Goal: Task Accomplishment & Management: Manage account settings

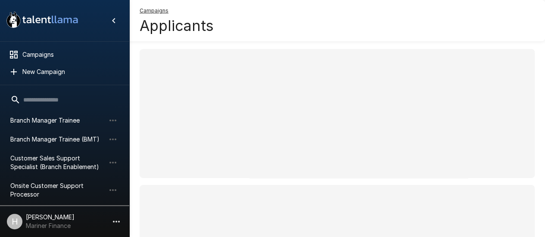
scroll to position [91, 0]
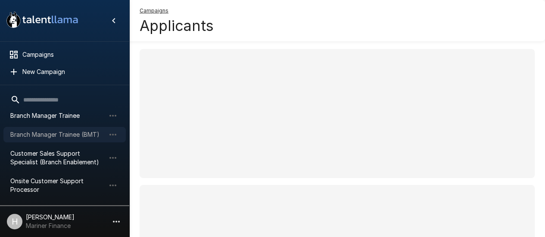
click at [49, 138] on span "Branch Manager Trainee (BMT)" at bounding box center [57, 135] width 95 height 9
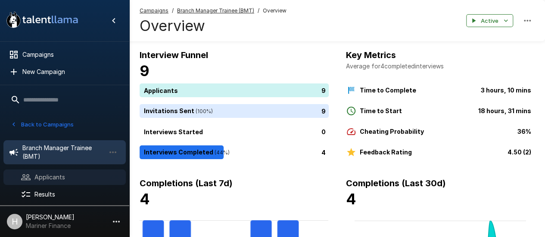
click at [72, 173] on span "Applicants" at bounding box center [76, 177] width 84 height 9
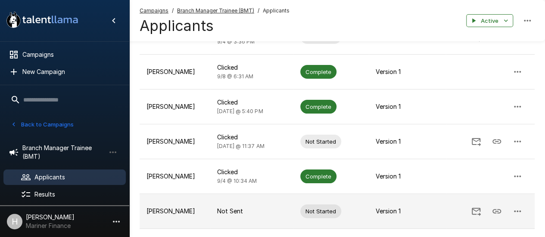
scroll to position [172, 0]
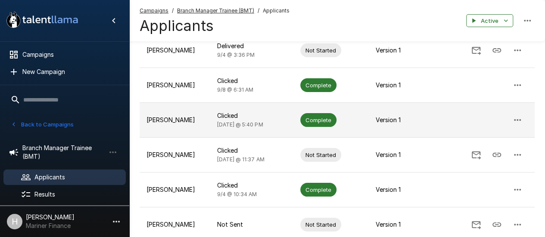
click at [195, 119] on p "[PERSON_NAME]" at bounding box center [175, 120] width 57 height 9
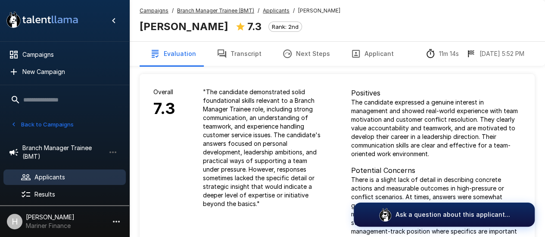
click at [250, 54] on button "Transcript" at bounding box center [239, 54] width 66 height 24
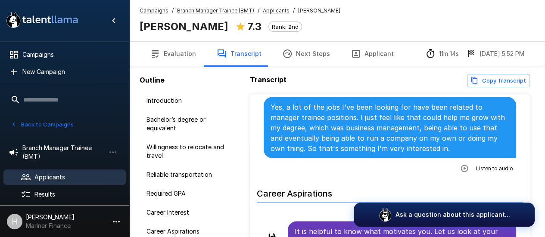
scroll to position [862, 0]
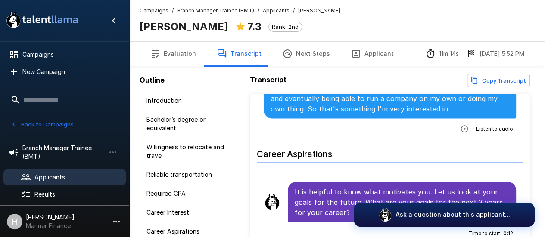
click at [461, 127] on icon "button" at bounding box center [464, 128] width 7 height 7
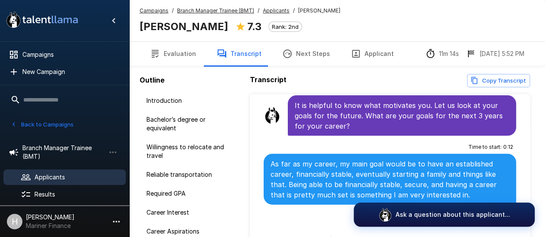
scroll to position [991, 0]
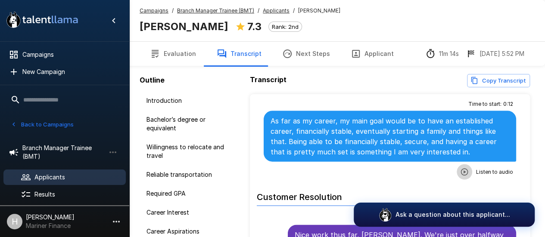
click at [459, 165] on button "button" at bounding box center [465, 173] width 16 height 16
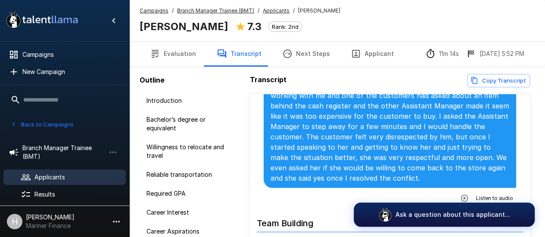
scroll to position [1250, 0]
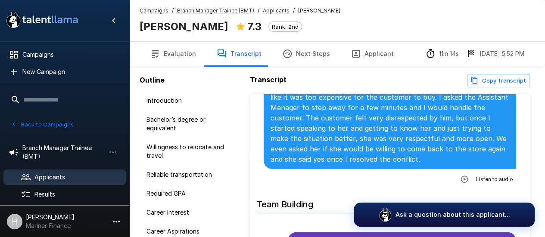
click at [461, 176] on icon "button" at bounding box center [464, 179] width 7 height 7
click at [425, 176] on icon "button" at bounding box center [429, 180] width 9 height 9
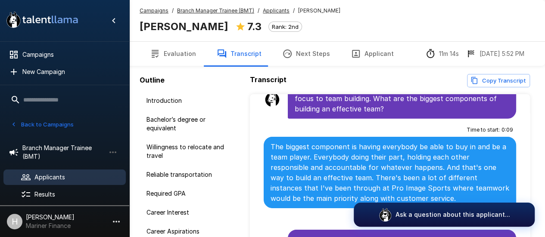
scroll to position [1422, 0]
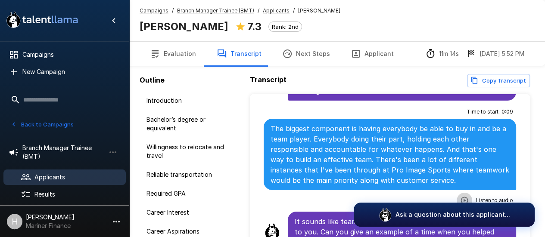
click at [462, 197] on icon "button" at bounding box center [464, 200] width 7 height 7
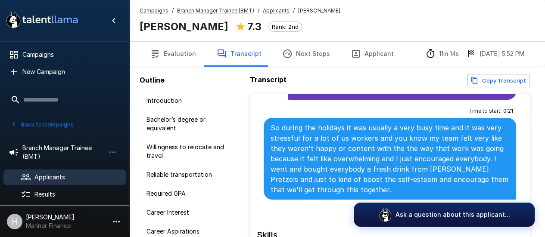
scroll to position [1595, 0]
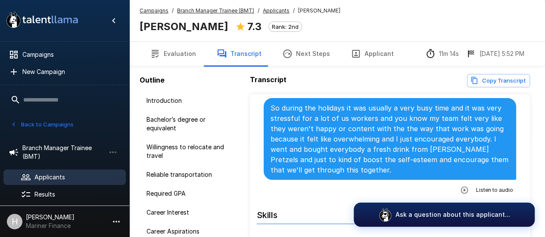
click at [460, 186] on icon "button" at bounding box center [464, 190] width 9 height 9
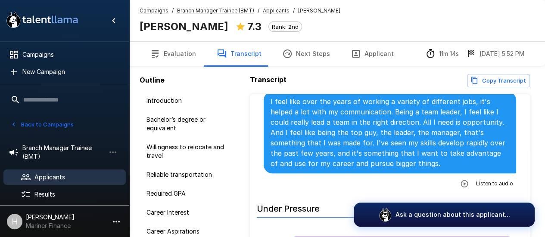
scroll to position [1810, 0]
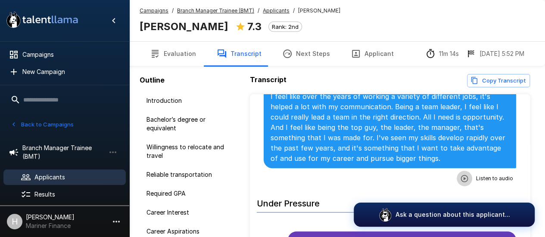
click at [461, 175] on icon "button" at bounding box center [464, 179] width 9 height 9
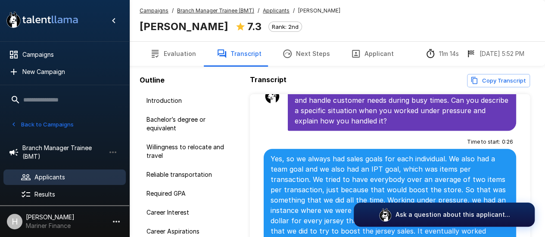
scroll to position [2025, 0]
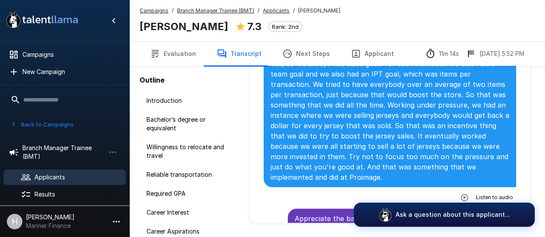
scroll to position [2069, 0]
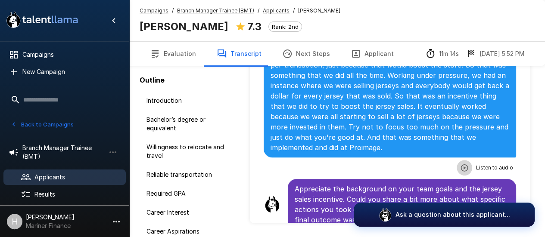
click at [460, 164] on icon "button" at bounding box center [464, 168] width 9 height 9
click at [409, 165] on icon "button" at bounding box center [411, 169] width 9 height 9
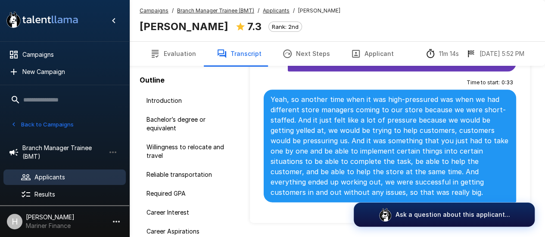
scroll to position [2241, 0]
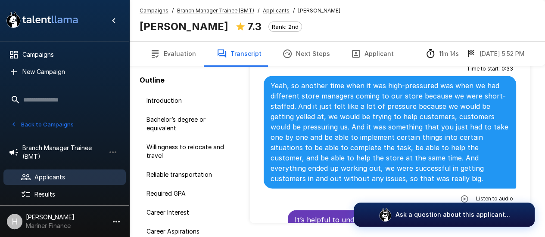
click at [463, 195] on icon "button" at bounding box center [464, 199] width 9 height 9
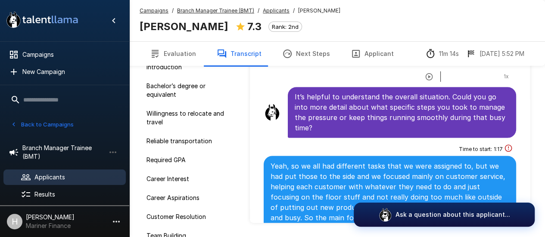
scroll to position [2414, 0]
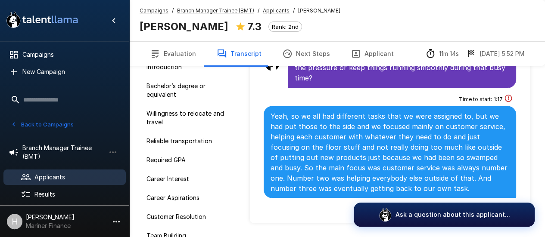
click at [461, 204] on icon "button" at bounding box center [464, 208] width 9 height 9
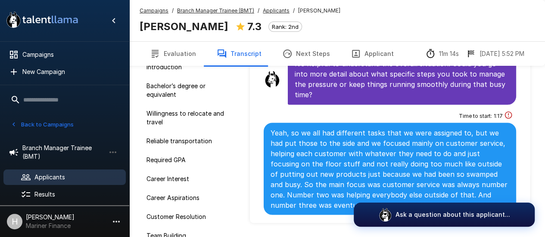
scroll to position [2371, 0]
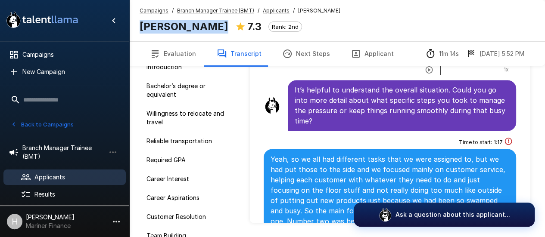
drag, startPoint x: 208, startPoint y: 28, endPoint x: 141, endPoint y: 26, distance: 66.8
click at [141, 26] on b "[PERSON_NAME]" at bounding box center [184, 26] width 89 height 12
copy b "[PERSON_NAME]"
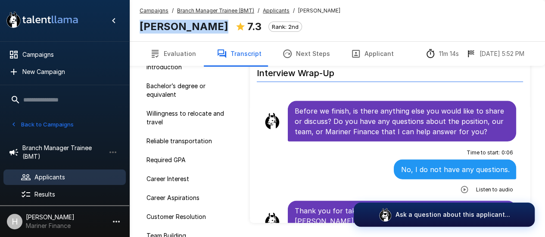
scroll to position [2587, 0]
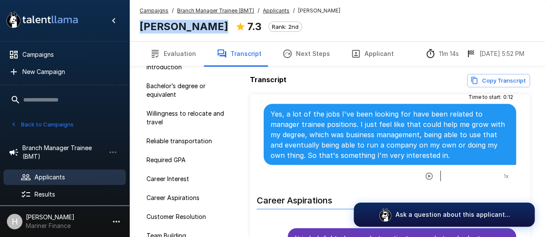
scroll to position [820, 0]
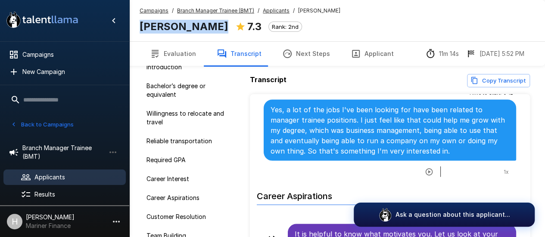
click at [426, 168] on icon "button" at bounding box center [429, 171] width 7 height 7
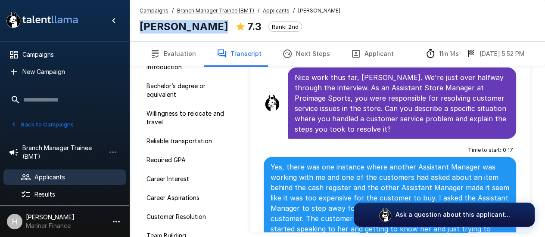
scroll to position [43, 0]
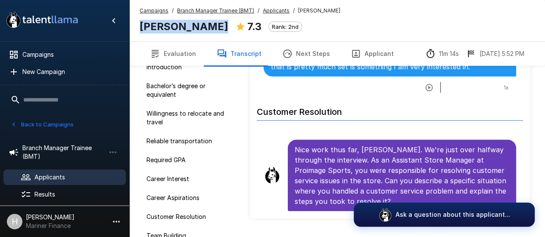
scroll to position [66, 0]
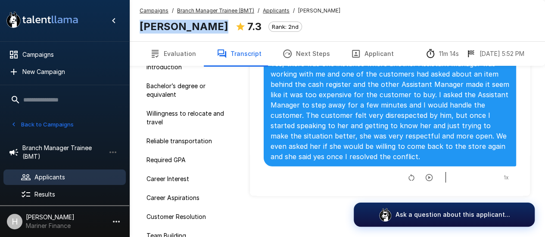
scroll to position [1206, 0]
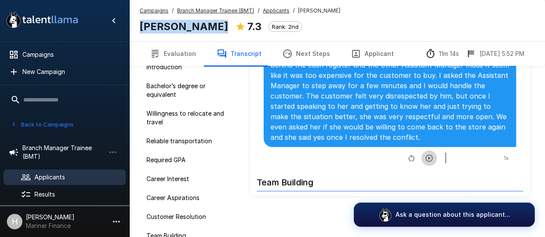
click at [426, 155] on icon "button" at bounding box center [429, 158] width 7 height 7
click at [446, 153] on div at bounding box center [467, 158] width 55 height 11
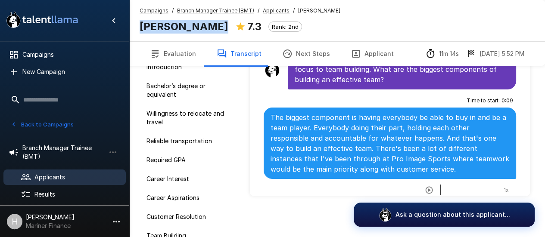
scroll to position [1421, 0]
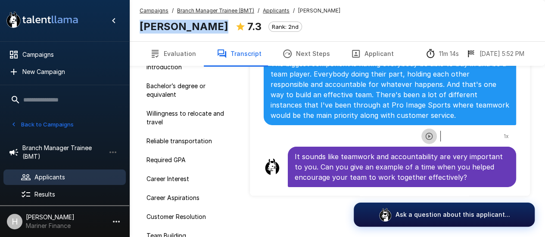
click at [425, 132] on icon "button" at bounding box center [429, 136] width 9 height 9
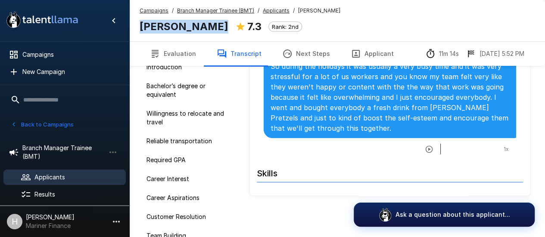
scroll to position [1551, 0]
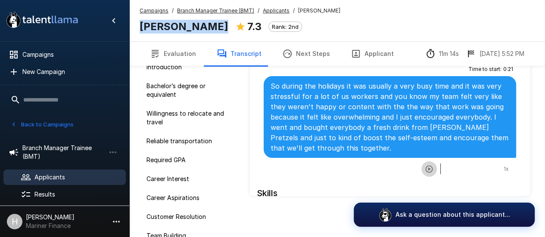
click at [426, 165] on icon "button" at bounding box center [429, 168] width 7 height 7
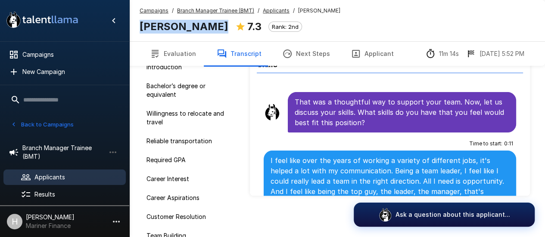
scroll to position [1723, 0]
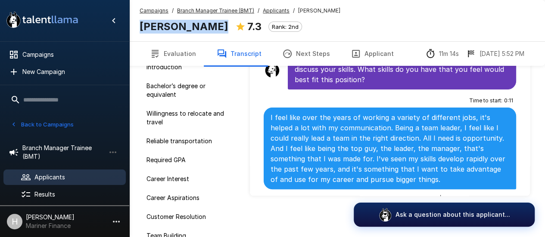
click at [425, 197] on icon "button" at bounding box center [429, 201] width 9 height 9
click at [320, 30] on div "Campaigns / Branch Manager Trainee (BMT) / Applicants / [PERSON_NAME] [PERSON_N…" at bounding box center [240, 20] width 201 height 28
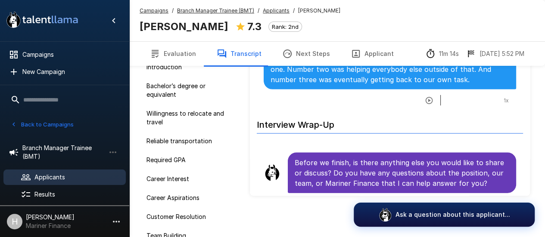
scroll to position [2414, 0]
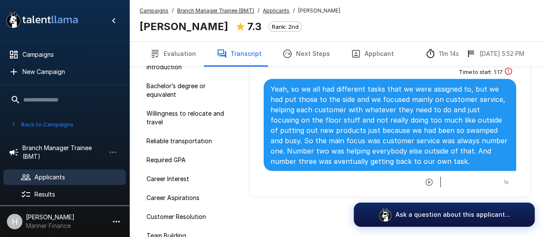
click at [426, 178] on icon "button" at bounding box center [429, 181] width 7 height 7
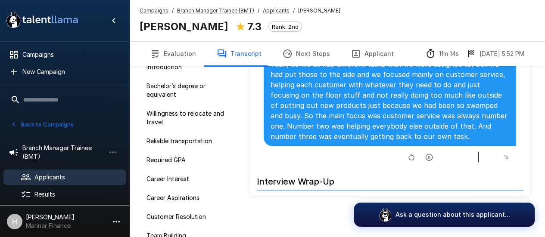
scroll to position [2500, 0]
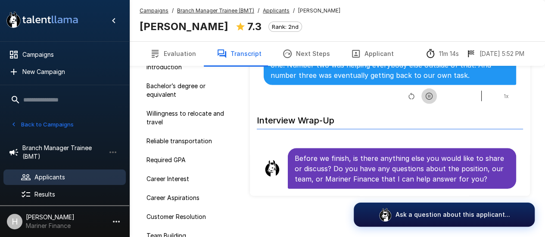
click at [425, 92] on icon "button" at bounding box center [429, 96] width 9 height 9
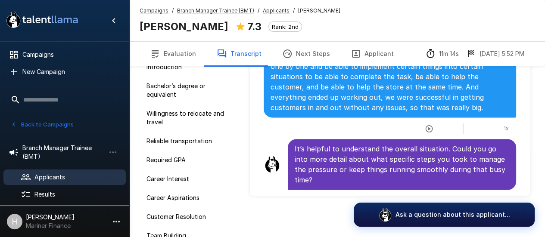
scroll to position [2242, 0]
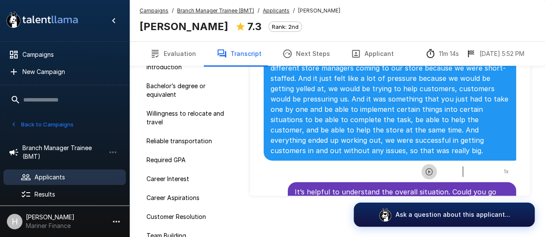
click at [428, 164] on button "button" at bounding box center [429, 172] width 16 height 16
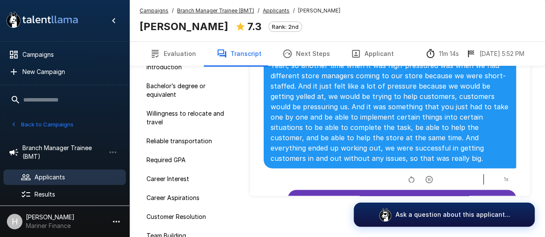
scroll to position [2285, 0]
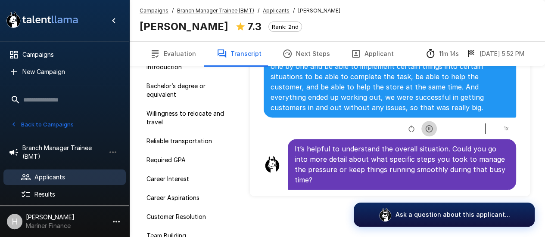
click at [423, 123] on button "button" at bounding box center [429, 129] width 16 height 16
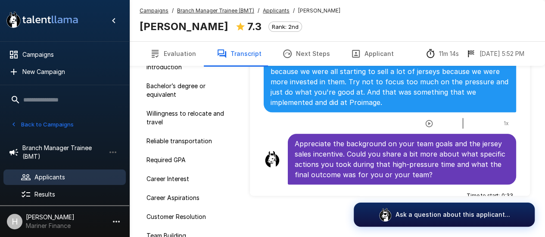
scroll to position [2069, 0]
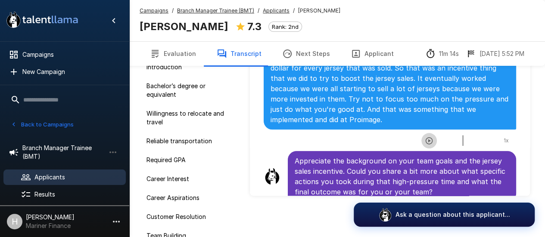
click at [425, 137] on icon "button" at bounding box center [429, 141] width 9 height 9
click at [428, 133] on button "button" at bounding box center [429, 141] width 16 height 16
click at [425, 137] on icon "button" at bounding box center [429, 141] width 9 height 9
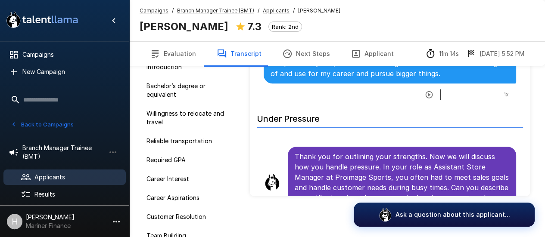
scroll to position [1768, 0]
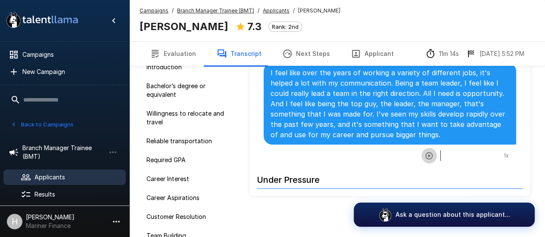
click at [426, 152] on icon "button" at bounding box center [429, 155] width 7 height 7
click at [425, 152] on icon "button" at bounding box center [429, 156] width 9 height 9
